Goal: Communication & Community: Answer question/provide support

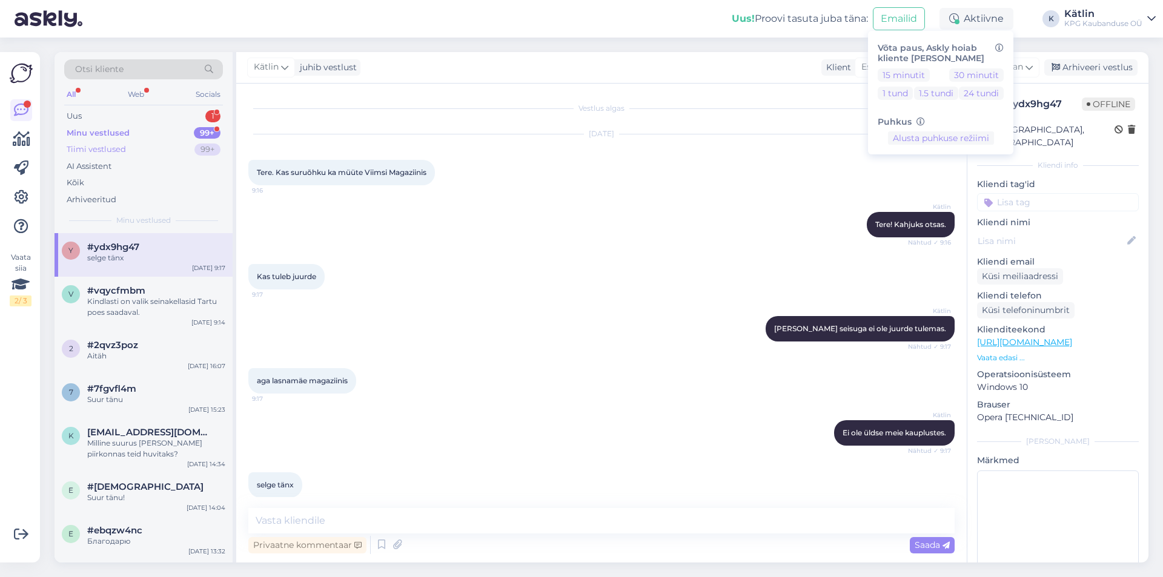
scroll to position [14, 0]
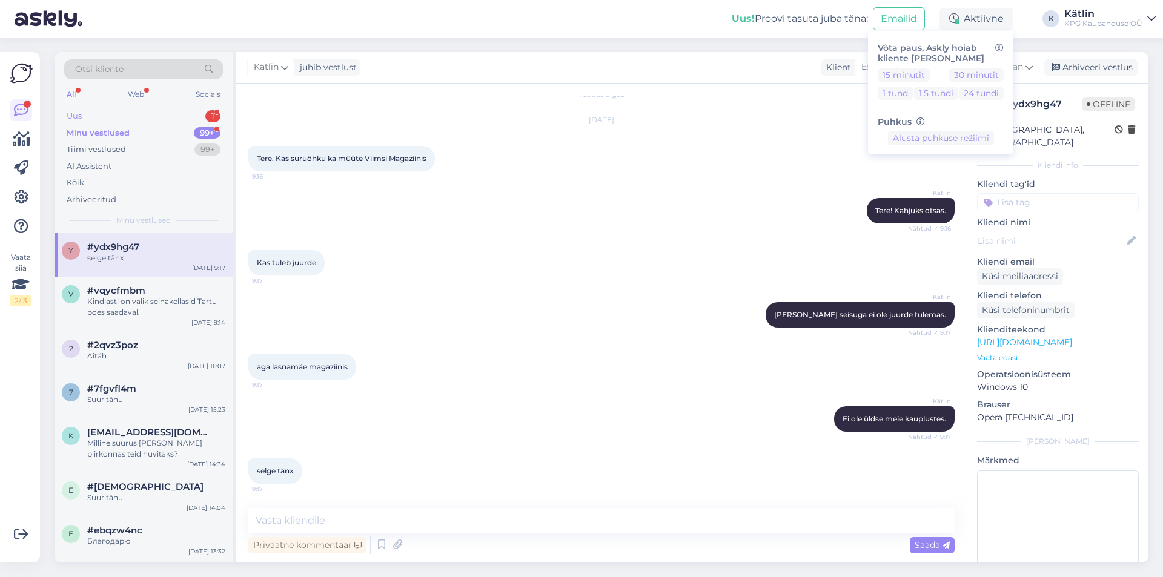
click at [104, 110] on div "Uus 1" at bounding box center [143, 116] width 159 height 17
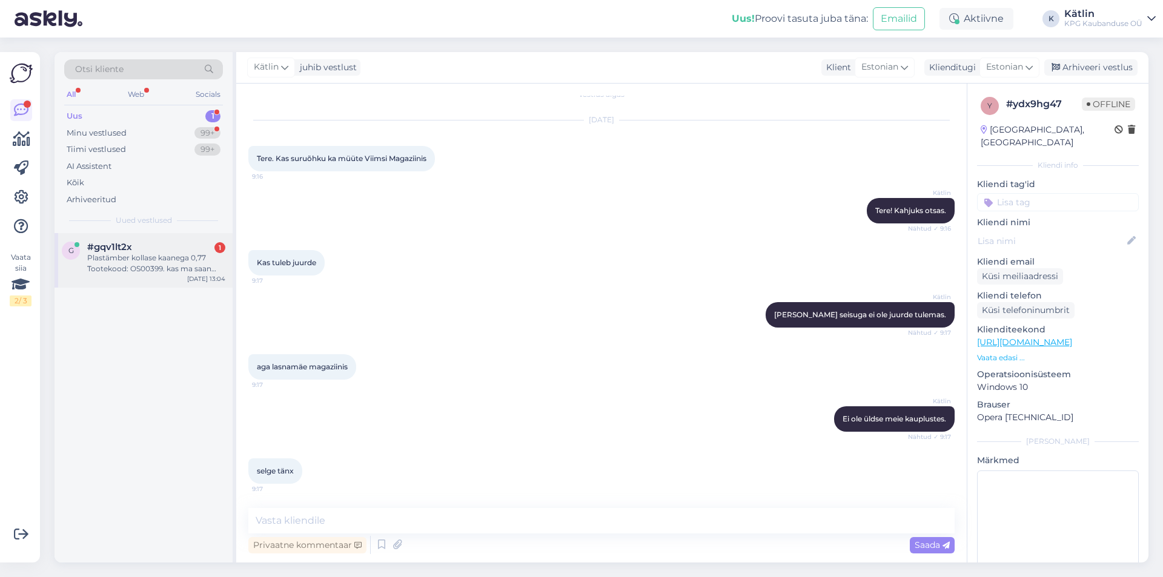
click at [153, 259] on div "Plastämber kollase kaanega 0,77 Tootekood: OS00399. kas ma saan sellele vastavu…" at bounding box center [156, 264] width 138 height 22
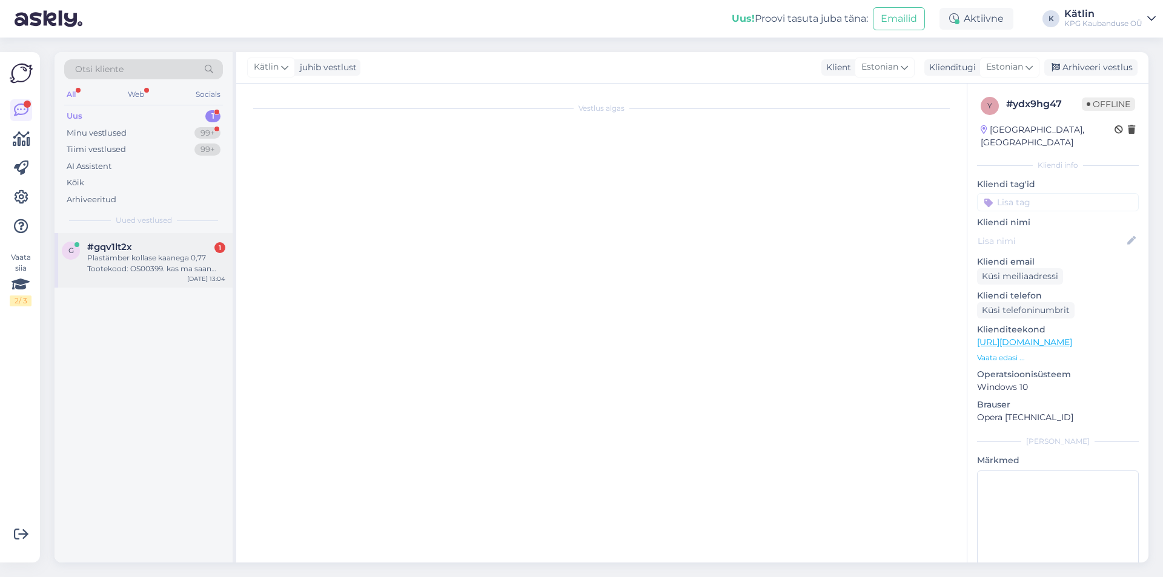
scroll to position [0, 0]
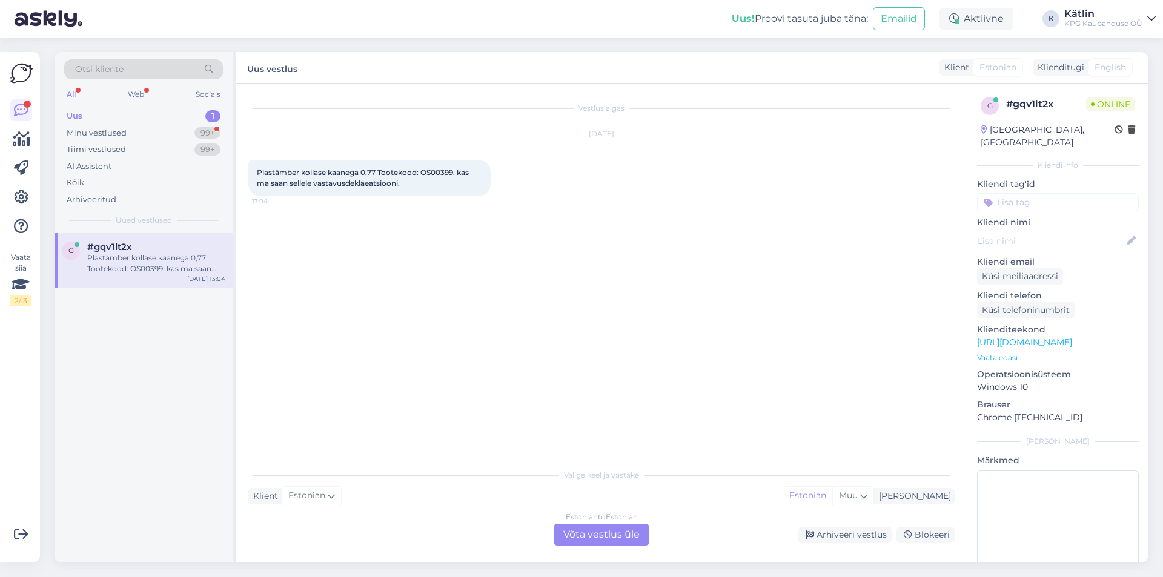
click at [602, 532] on div "Estonian to Estonian Võta vestlus üle" at bounding box center [602, 535] width 96 height 22
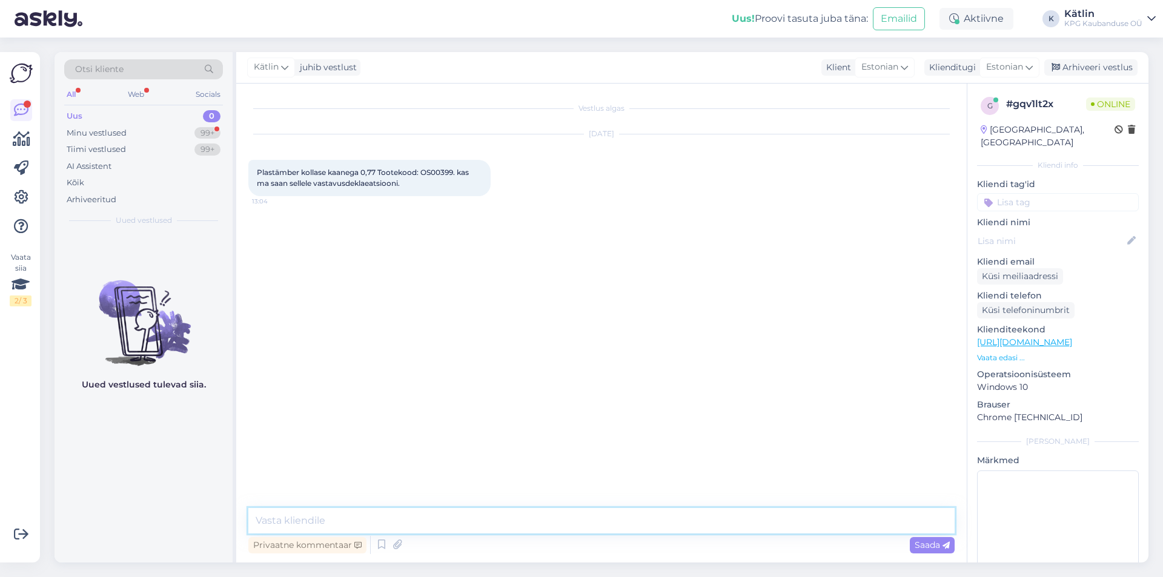
click at [425, 516] on textarea at bounding box center [601, 520] width 706 height 25
click at [280, 519] on textarea "Tere! Saatke palun päring: [EMAIL_ADDRESS][DOMAIN_NAME]" at bounding box center [601, 520] width 706 height 25
type textarea "Tere! Peaks saama ikka. Saatke palun päring: [EMAIL_ADDRESS][DOMAIN_NAME]"
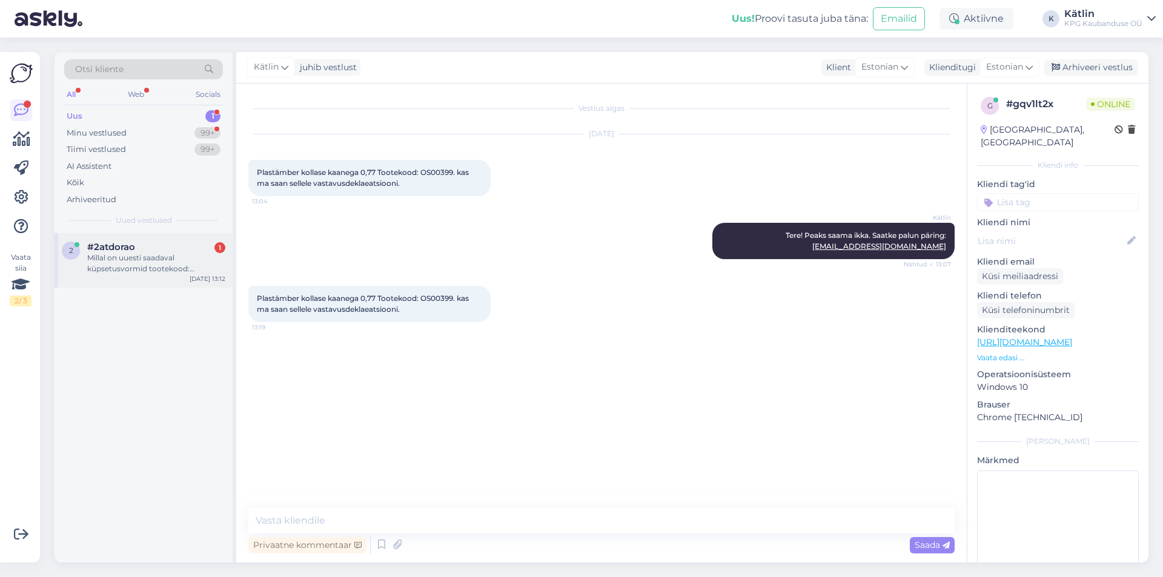
click at [159, 259] on div "Millal on uuesti saadaval küpsetusvormid tootekood: OT02064?" at bounding box center [156, 264] width 138 height 22
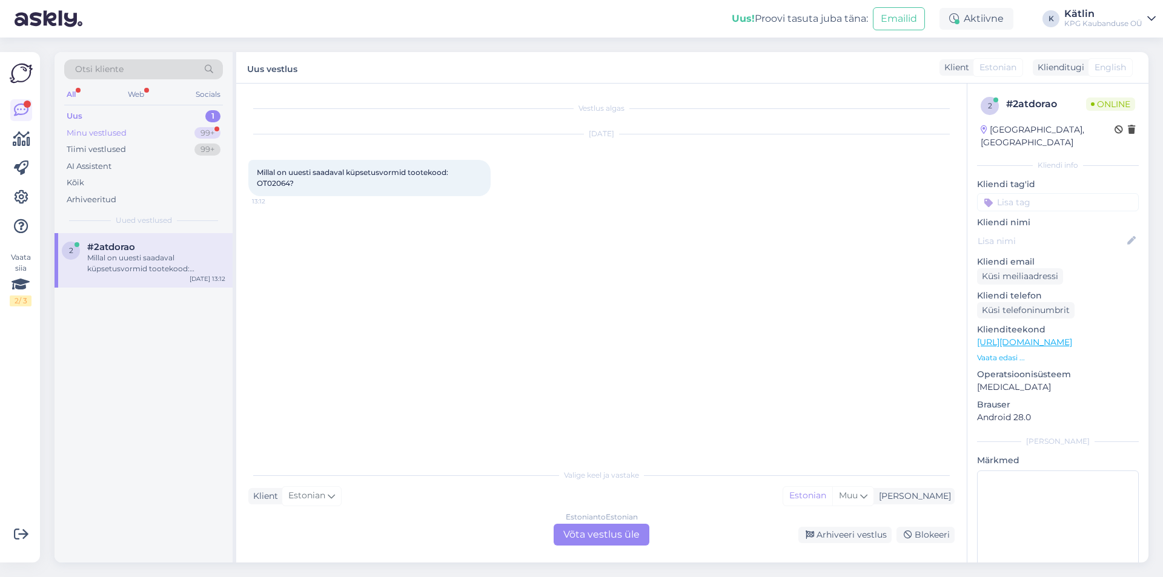
click at [126, 131] on div "Minu vestlused" at bounding box center [97, 133] width 60 height 12
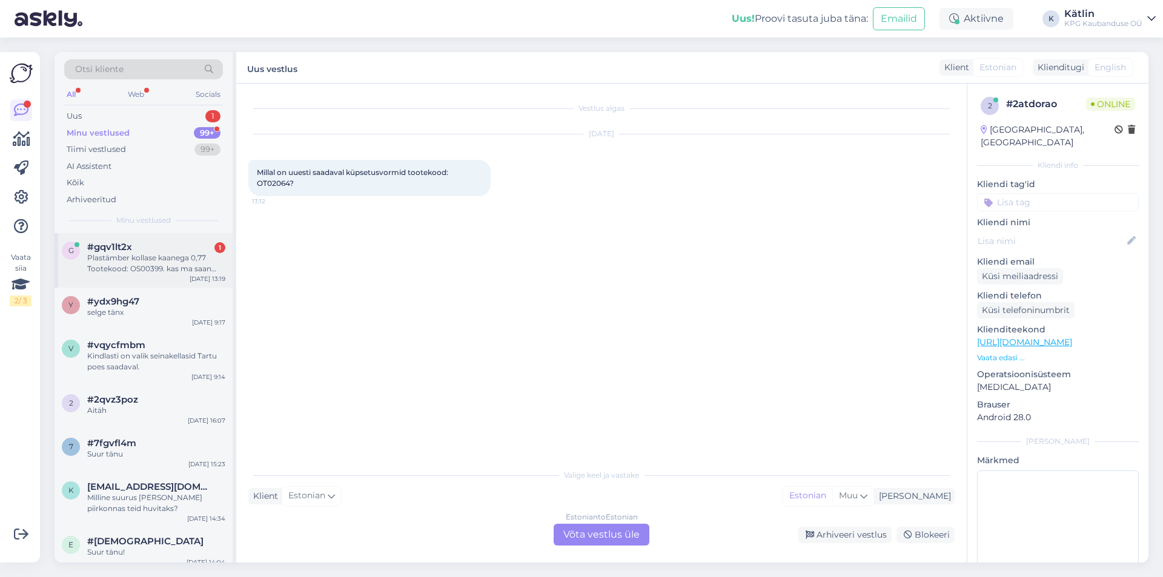
click at [127, 248] on span "#gqv1lt2x" at bounding box center [109, 247] width 45 height 11
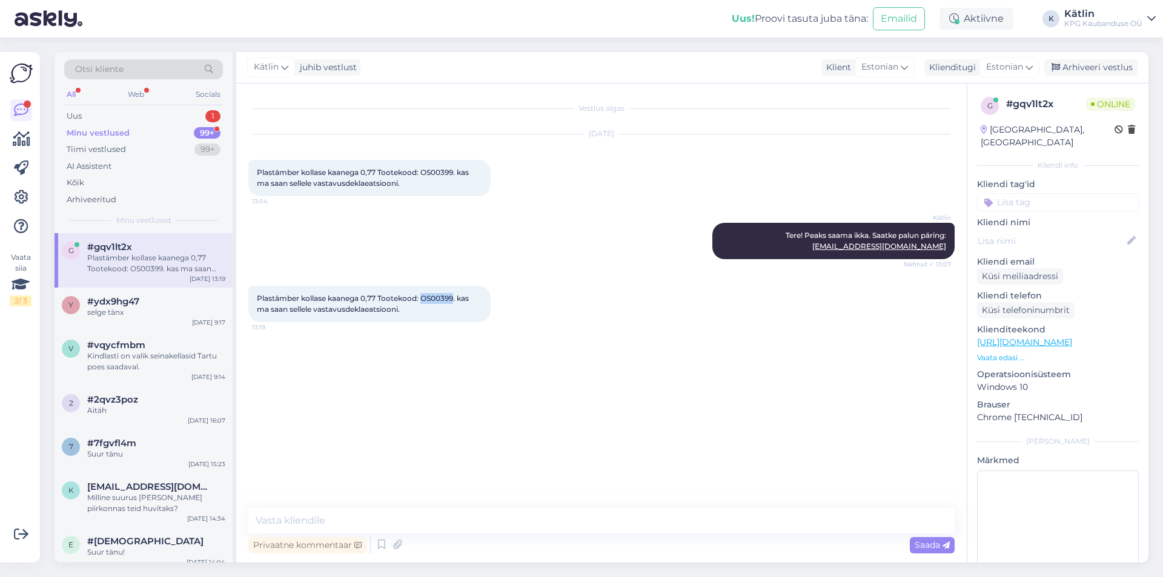
drag, startPoint x: 422, startPoint y: 288, endPoint x: 455, endPoint y: 289, distance: 32.7
click at [455, 294] on span "Plastämber kollase kaanega 0,77 Tootekood: OS00399. kas ma saan sellele vastavu…" at bounding box center [364, 304] width 214 height 20
copy span "OS00399"
drag, startPoint x: 823, startPoint y: 237, endPoint x: 952, endPoint y: 235, distance: 129.7
click at [952, 235] on div "Kätlin Tere! Peaks saama ikka. Saatke palun päring: [EMAIL_ADDRESS][DOMAIN_NAME…" at bounding box center [833, 241] width 242 height 36
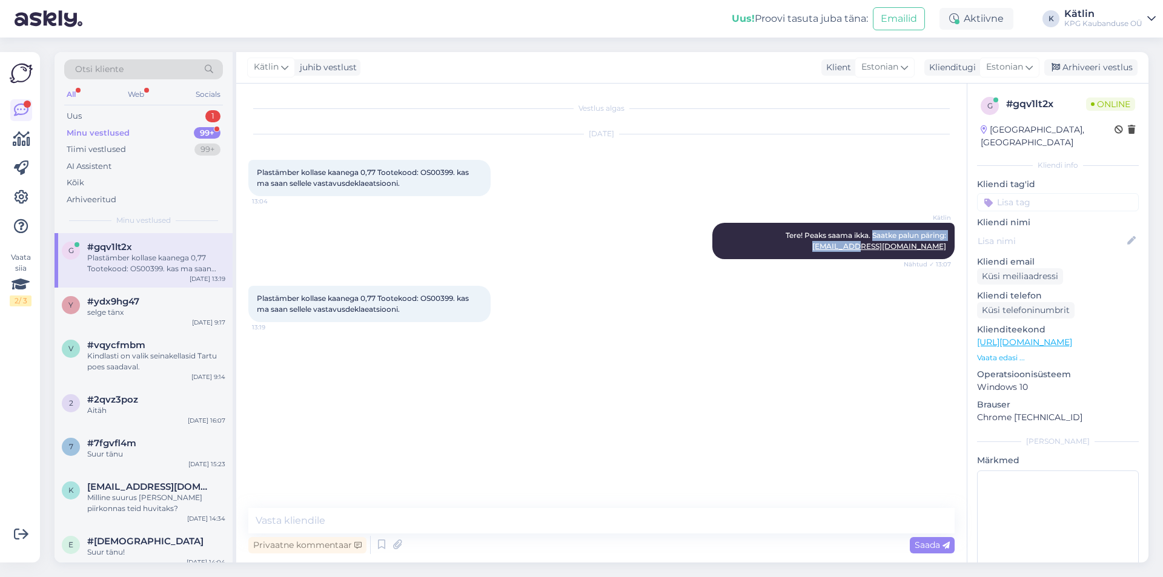
copy span "Saatke palun päring: [EMAIL_ADDRESS][DOMAIN_NAME]"
click at [420, 511] on textarea at bounding box center [601, 520] width 706 height 25
paste textarea "Saatke palun päring: [EMAIL_ADDRESS][DOMAIN_NAME]"
type textarea "Saatke palun päring: [EMAIL_ADDRESS][DOMAIN_NAME]"
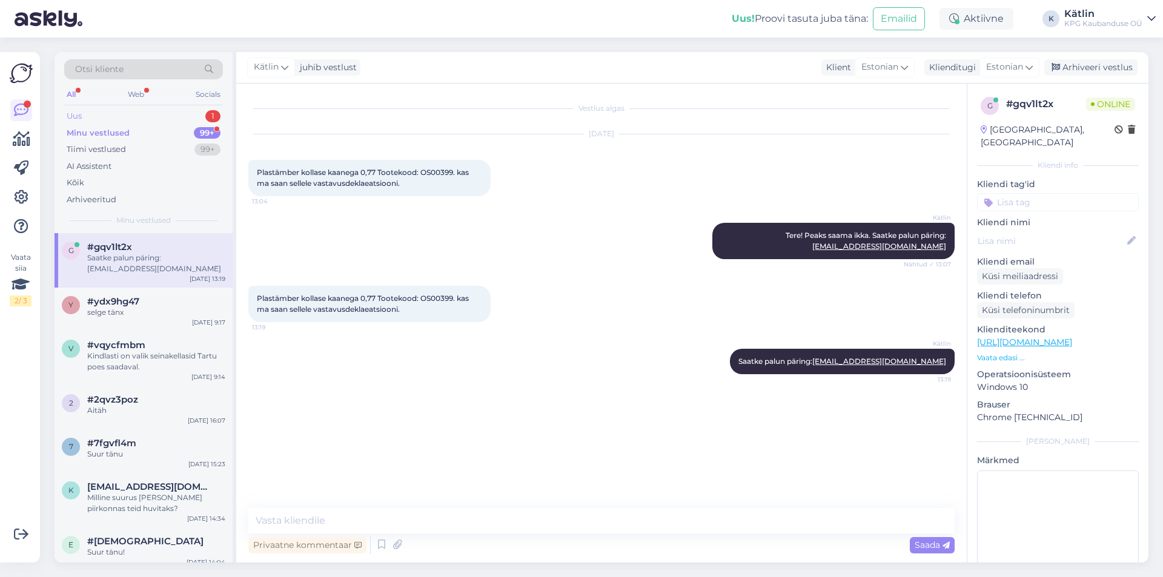
click at [126, 116] on div "Uus 1" at bounding box center [143, 116] width 159 height 17
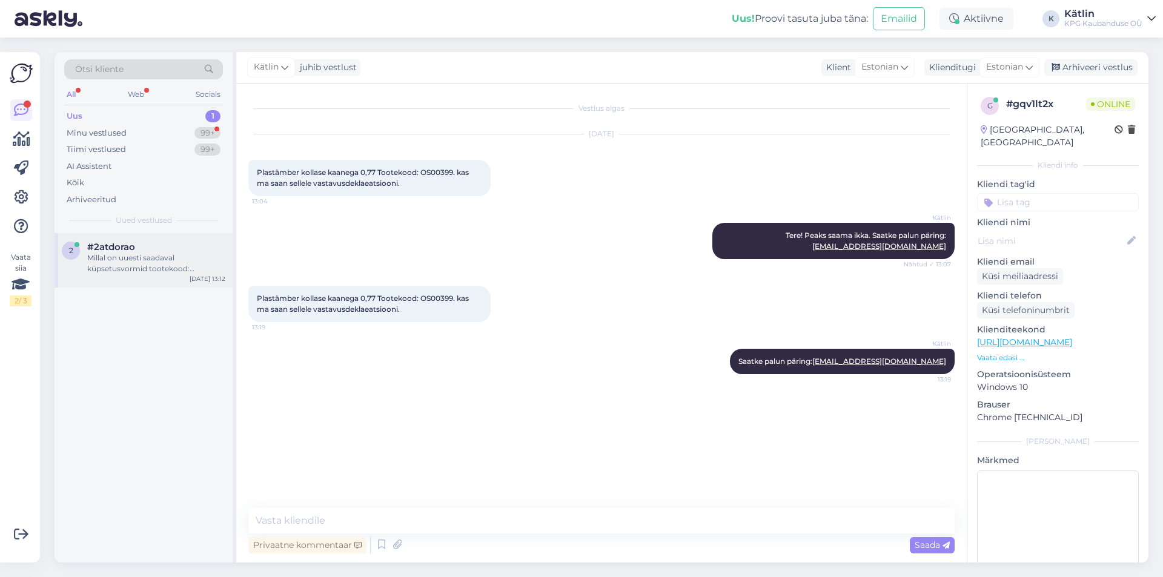
click at [116, 254] on div "Millal on uuesti saadaval küpsetusvormid tootekood: OT02064?" at bounding box center [156, 264] width 138 height 22
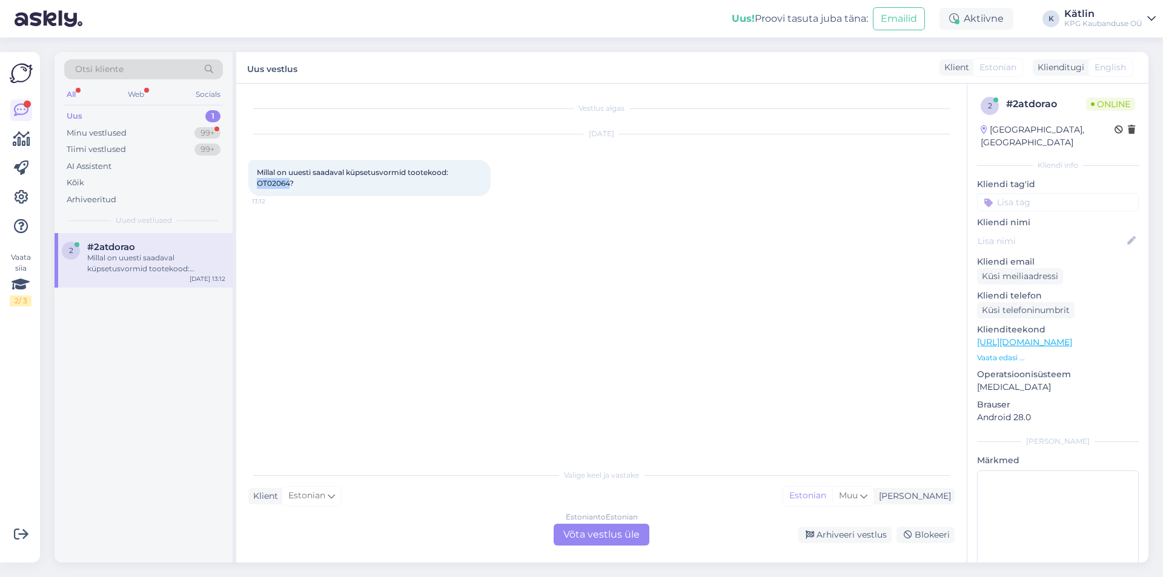
drag, startPoint x: 255, startPoint y: 182, endPoint x: 290, endPoint y: 184, distance: 35.2
click at [290, 184] on div "Millal on uuesti saadaval küpsetusvormid tootekood: OT02064? 13:12" at bounding box center [369, 178] width 242 height 36
copy span "OT02064"
click at [582, 394] on div "Vestlus algas [DATE] Millal on uuesti saadaval küpsetusvormid tootekood: OT0206…" at bounding box center [606, 274] width 717 height 356
click at [581, 534] on div "Estonian to Estonian Võta vestlus üle" at bounding box center [602, 535] width 96 height 22
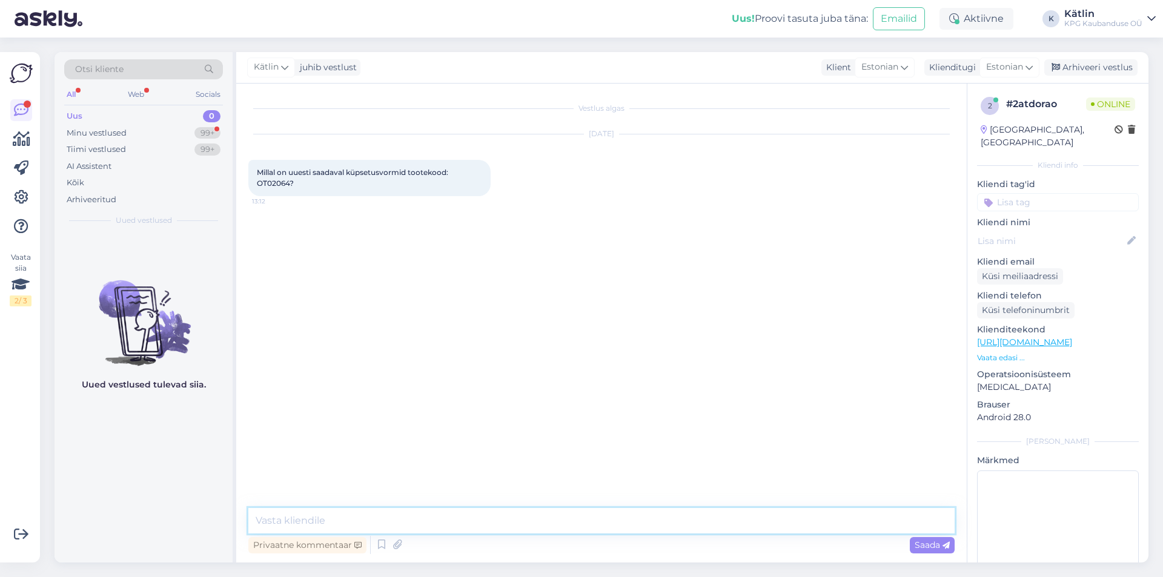
click at [575, 519] on textarea at bounding box center [601, 520] width 706 height 25
type textarea "Tere! [PERSON_NAME] seisuga kahjuks juurde tulemas ei ole."
click at [113, 132] on div "Minu vestlused" at bounding box center [97, 133] width 60 height 12
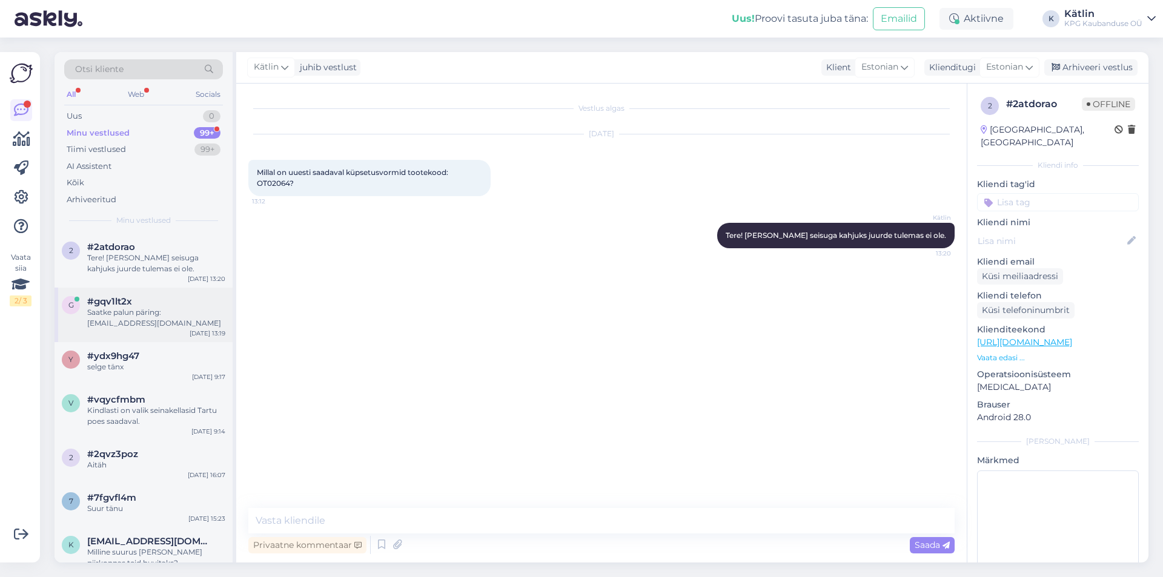
click at [147, 310] on div "Saatke palun päring: [EMAIL_ADDRESS][DOMAIN_NAME]" at bounding box center [156, 318] width 138 height 22
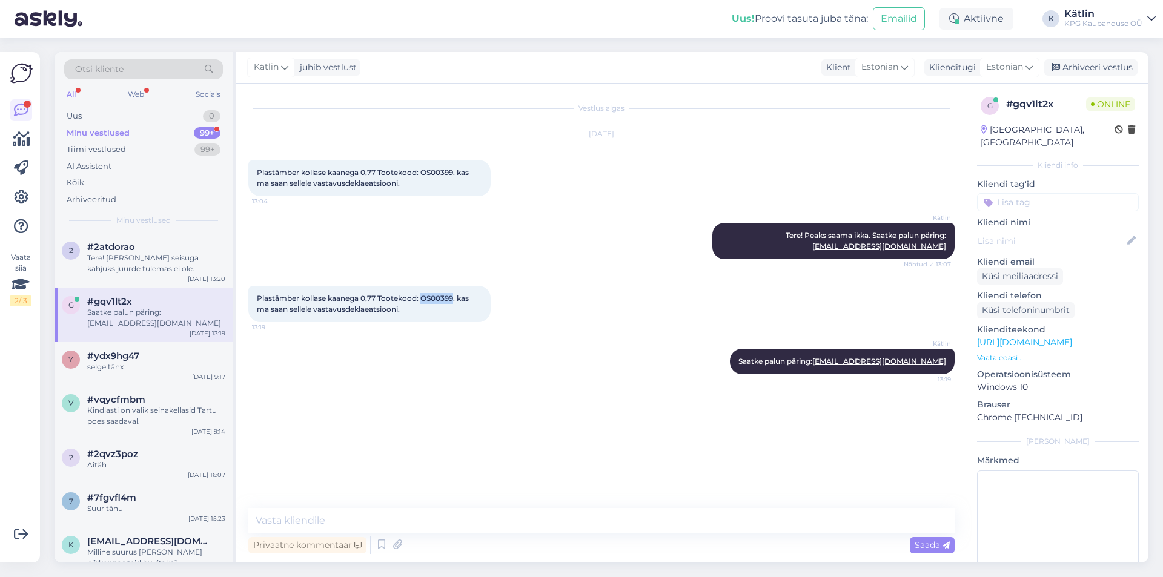
drag, startPoint x: 426, startPoint y: 290, endPoint x: 456, endPoint y: 287, distance: 29.8
click at [456, 294] on span "Plastämber kollase kaanega 0,77 Tootekood: OS00399. kas ma saan sellele vastavu…" at bounding box center [364, 304] width 214 height 20
copy span "OS00399"
click at [91, 121] on div "Uus 0" at bounding box center [143, 116] width 159 height 17
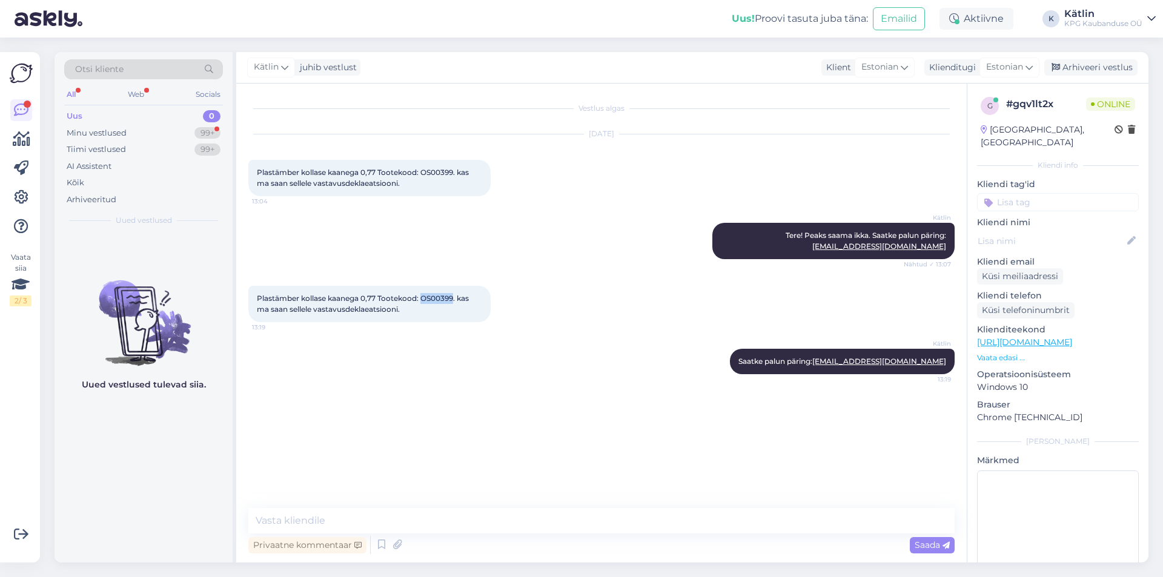
click at [435, 294] on span "Plastämber kollase kaanega 0,77 Tootekood: OS00399. kas ma saan sellele vastavu…" at bounding box center [364, 304] width 214 height 20
drag, startPoint x: 423, startPoint y: 286, endPoint x: 455, endPoint y: 285, distance: 32.1
click at [455, 294] on span "Plastämber kollase kaanega 0,77 Tootekood: OS00399. kas ma saan sellele vastavu…" at bounding box center [364, 304] width 214 height 20
copy span "OS00399"
click at [423, 294] on span "Plastämber kollase kaanega 0,77 Tootekood: OS00399. kas ma saan sellele vastavu…" at bounding box center [364, 304] width 214 height 20
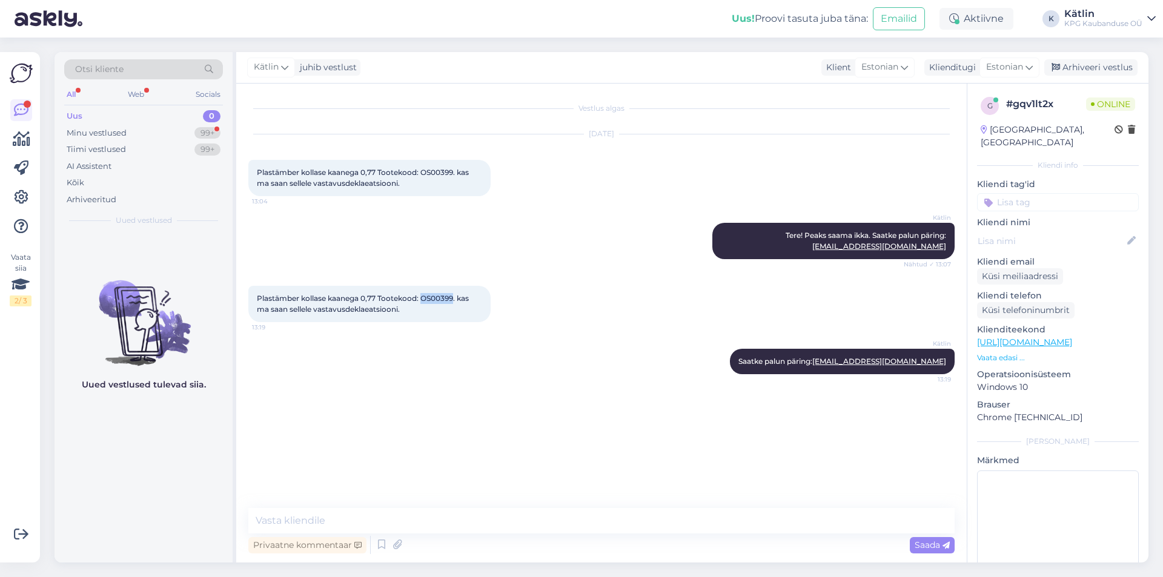
drag, startPoint x: 423, startPoint y: 286, endPoint x: 455, endPoint y: 290, distance: 32.3
click at [455, 294] on span "Plastämber kollase kaanega 0,77 Tootekood: OS00399. kas ma saan sellele vastavu…" at bounding box center [364, 304] width 214 height 20
copy span "OS00399"
click at [439, 273] on div "Plastämber kollase kaanega 0,77 Tootekood: OS00399. kas ma saan sellele vastavu…" at bounding box center [601, 304] width 706 height 63
